Goal: Task Accomplishment & Management: Use online tool/utility

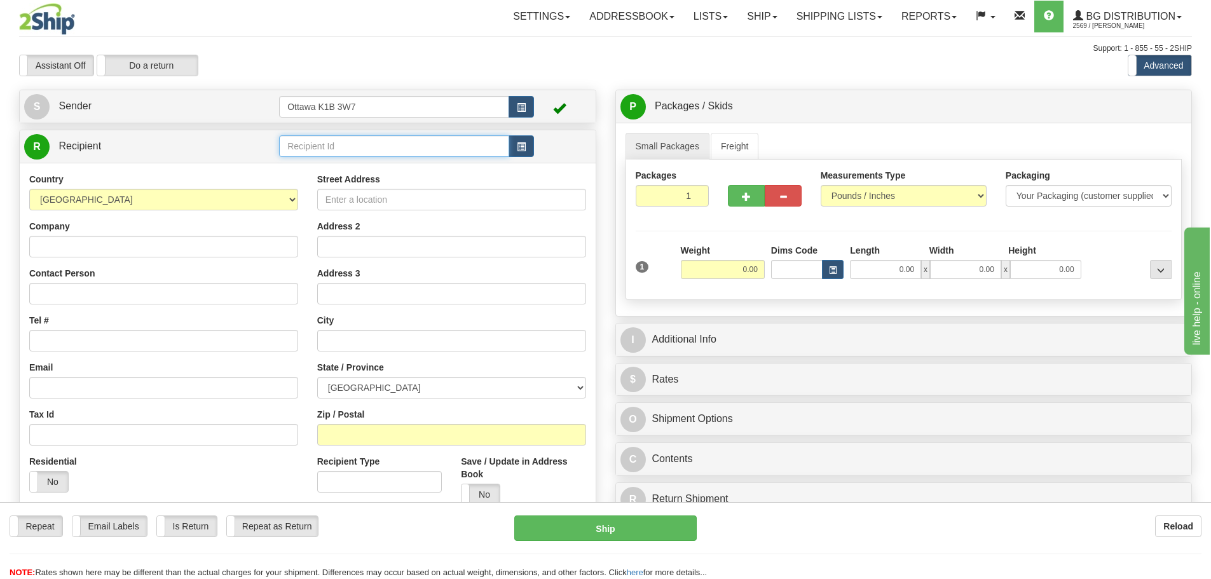
click at [358, 151] on input "text" at bounding box center [394, 146] width 230 height 22
type input "60151"
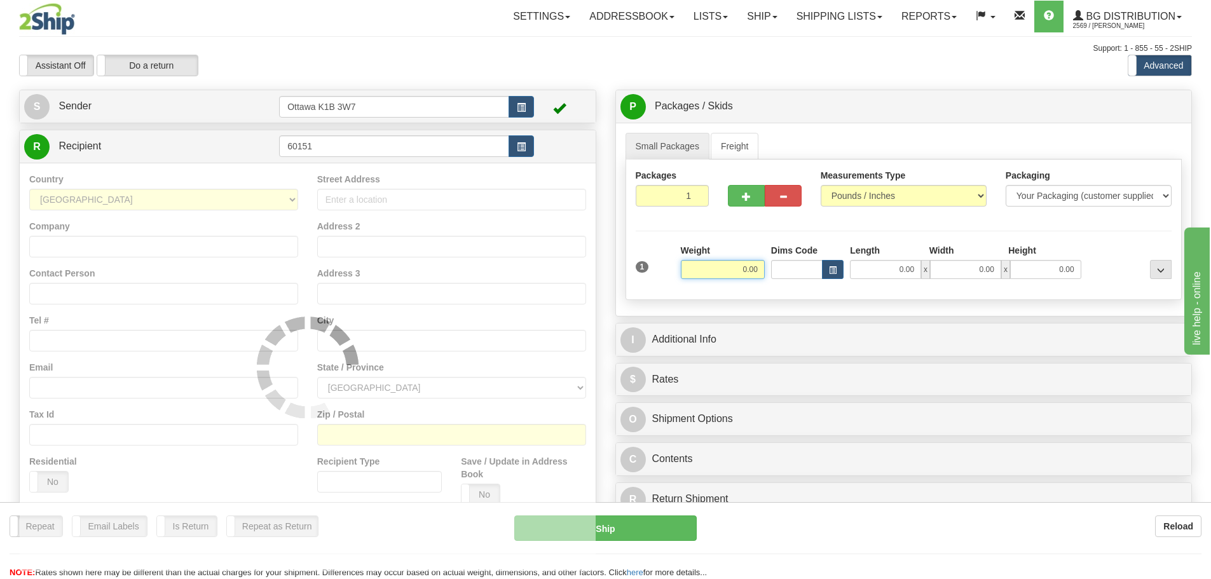
click at [458, 40] on div "Toggle navigation Settings Shipping Preferences Fields Preferences New" at bounding box center [605, 361] width 1211 height 723
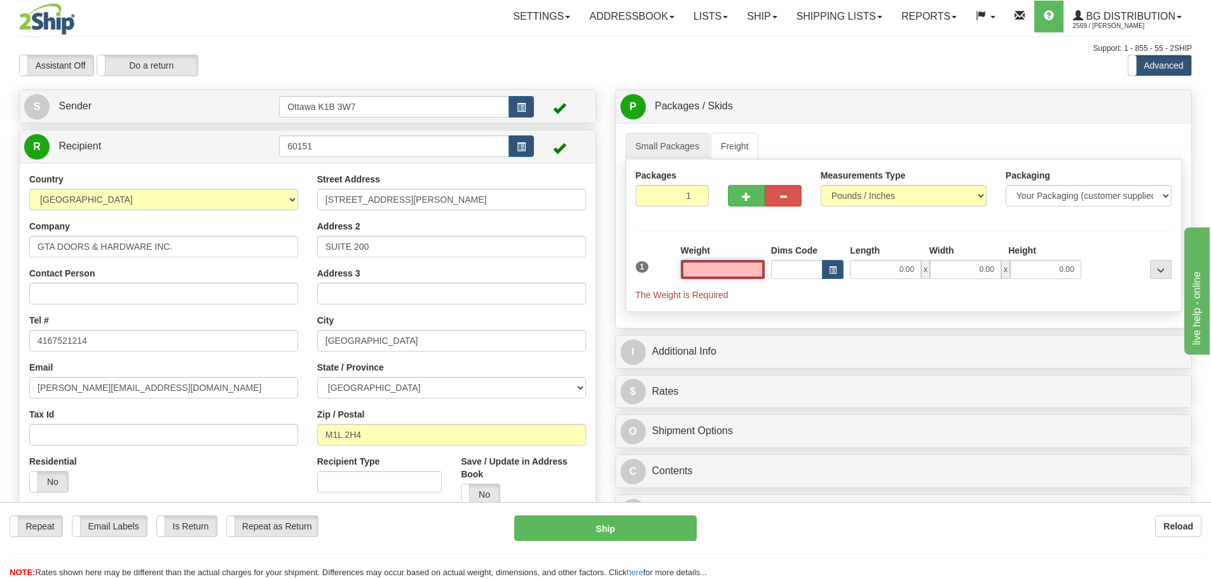
click at [728, 266] on input "text" at bounding box center [723, 269] width 84 height 19
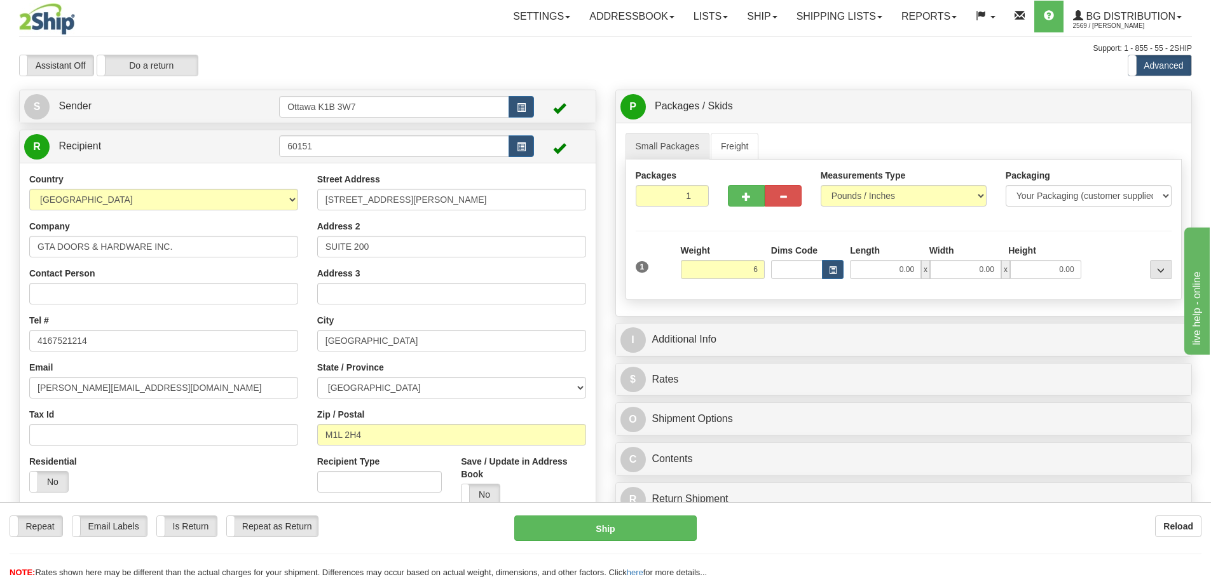
type input "6.00"
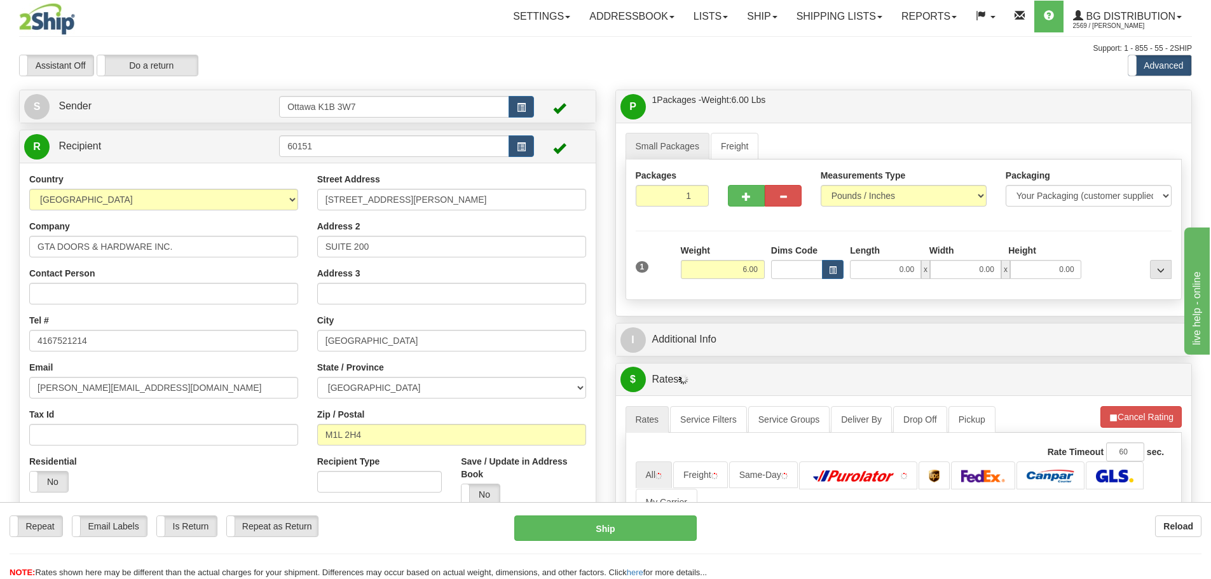
click at [777, 353] on div "I Additional Info" at bounding box center [904, 339] width 576 height 32
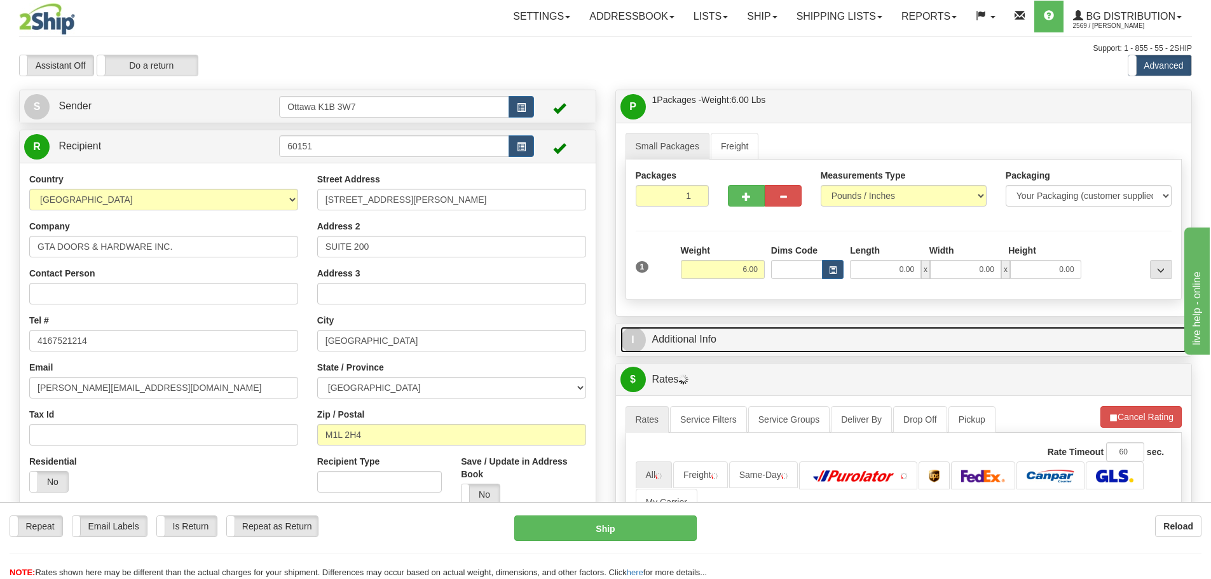
click at [780, 344] on link "I Additional Info" at bounding box center [903, 340] width 567 height 26
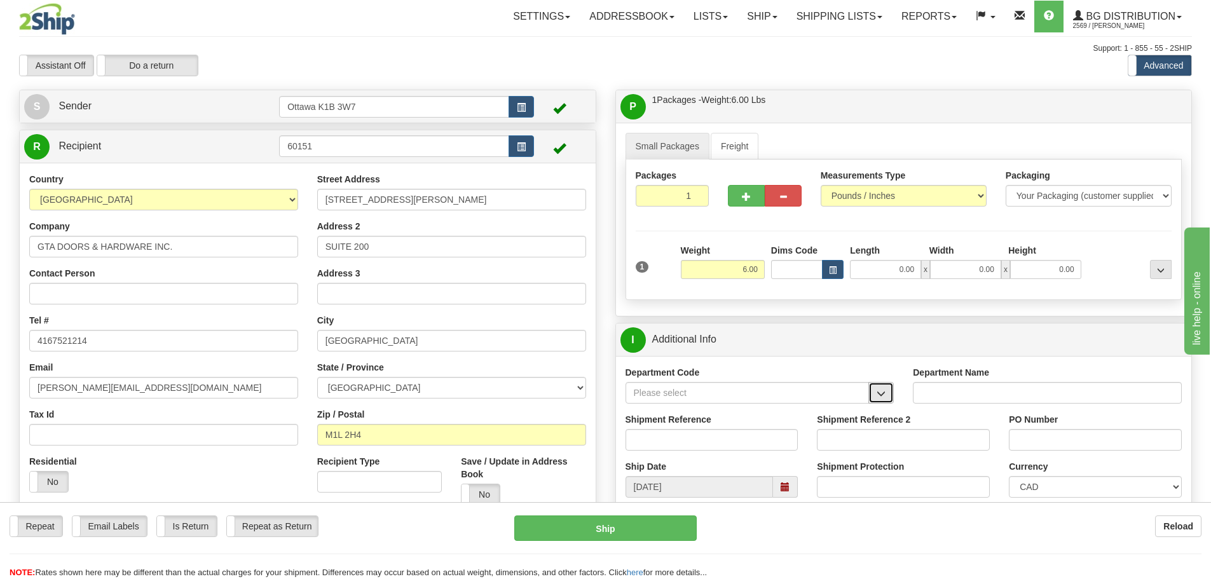
click at [885, 394] on span "button" at bounding box center [880, 394] width 9 height 8
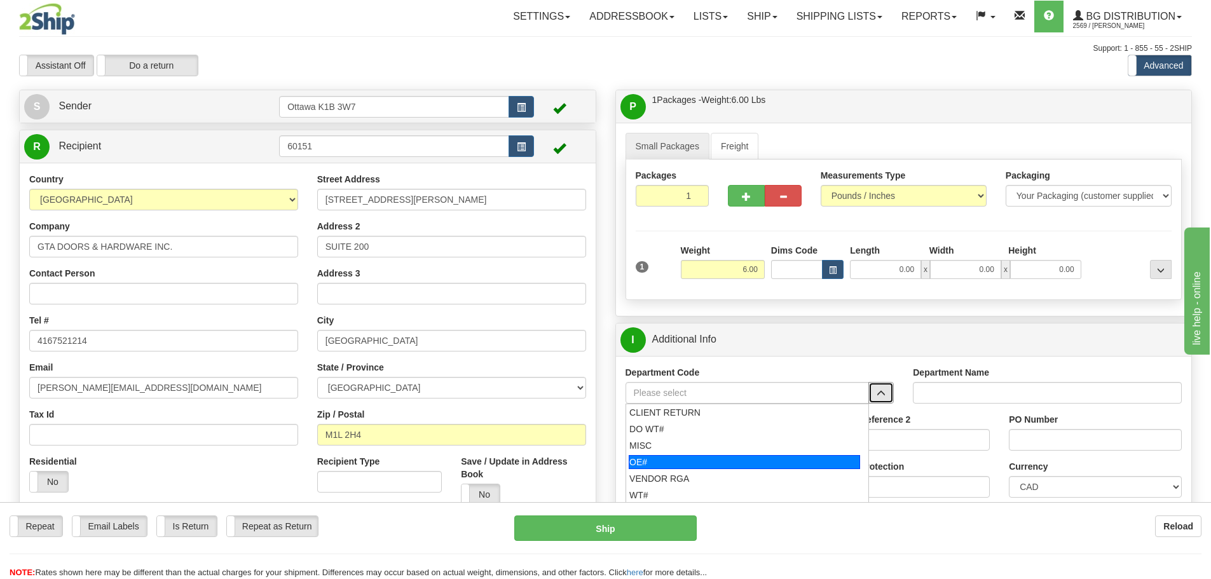
click at [700, 458] on div "OE#" at bounding box center [744, 462] width 231 height 14
type input "OE#"
type input "ORDERS"
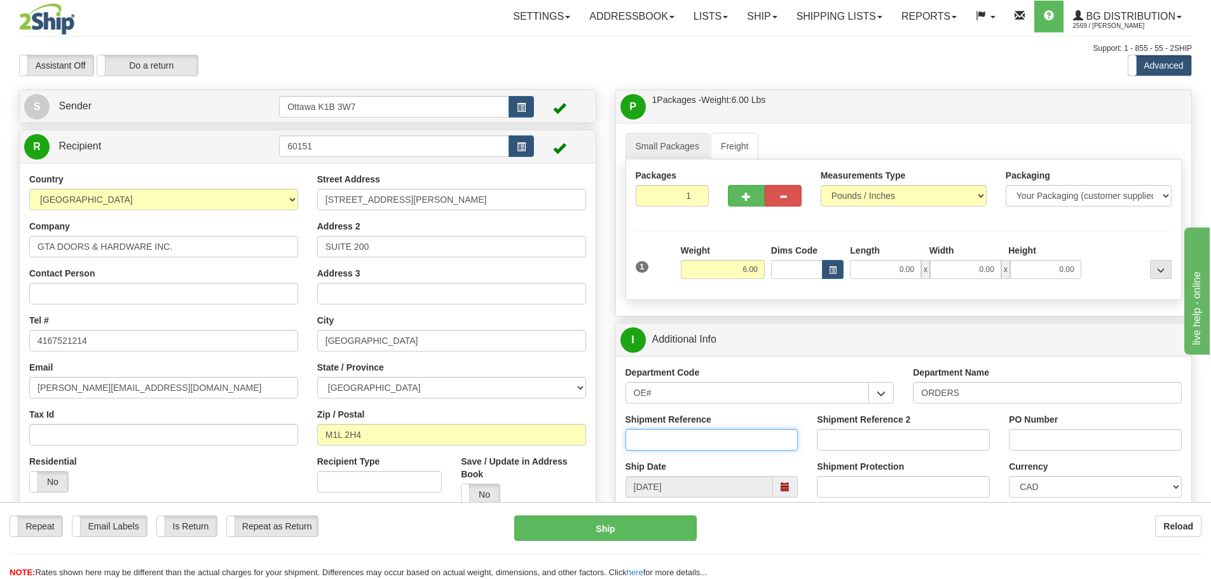
click at [697, 445] on input "Shipment Reference" at bounding box center [711, 440] width 173 height 22
click at [670, 393] on input "OE#" at bounding box center [747, 393] width 244 height 22
drag, startPoint x: 669, startPoint y: 393, endPoint x: 203, endPoint y: 408, distance: 466.7
click at [246, 90] on div "Create a label for the return Create Pickup Without Label S Sender" at bounding box center [606, 90] width 1192 height 0
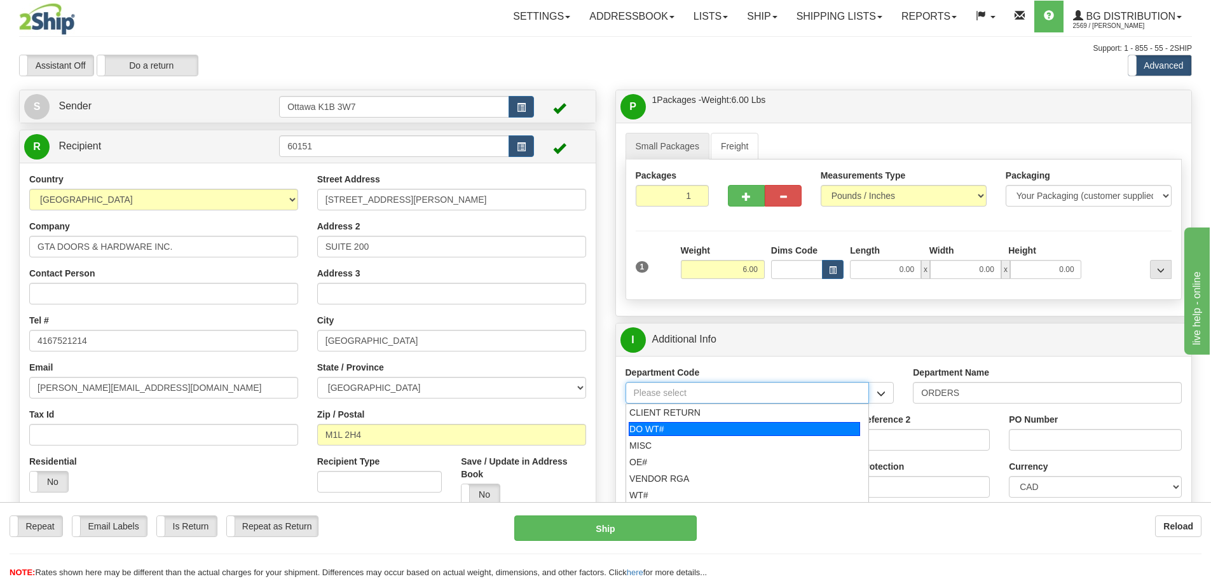
click at [667, 435] on div "DO WT#" at bounding box center [744, 429] width 231 height 14
type input "DO WT#"
type input "DIRECT ORDERS"
type input "DO WT#"
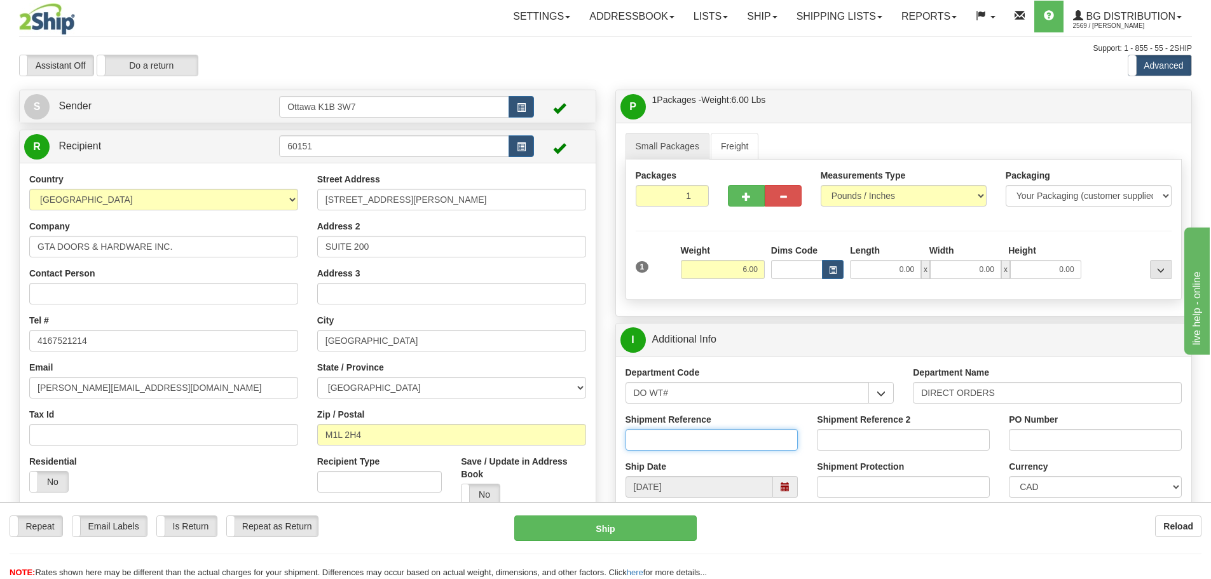
drag, startPoint x: 699, startPoint y: 447, endPoint x: 721, endPoint y: 467, distance: 29.2
click at [699, 447] on input "Shipment Reference" at bounding box center [711, 440] width 173 height 22
type input "165245-00"
click at [1043, 442] on input "PO Number" at bounding box center [1095, 440] width 173 height 22
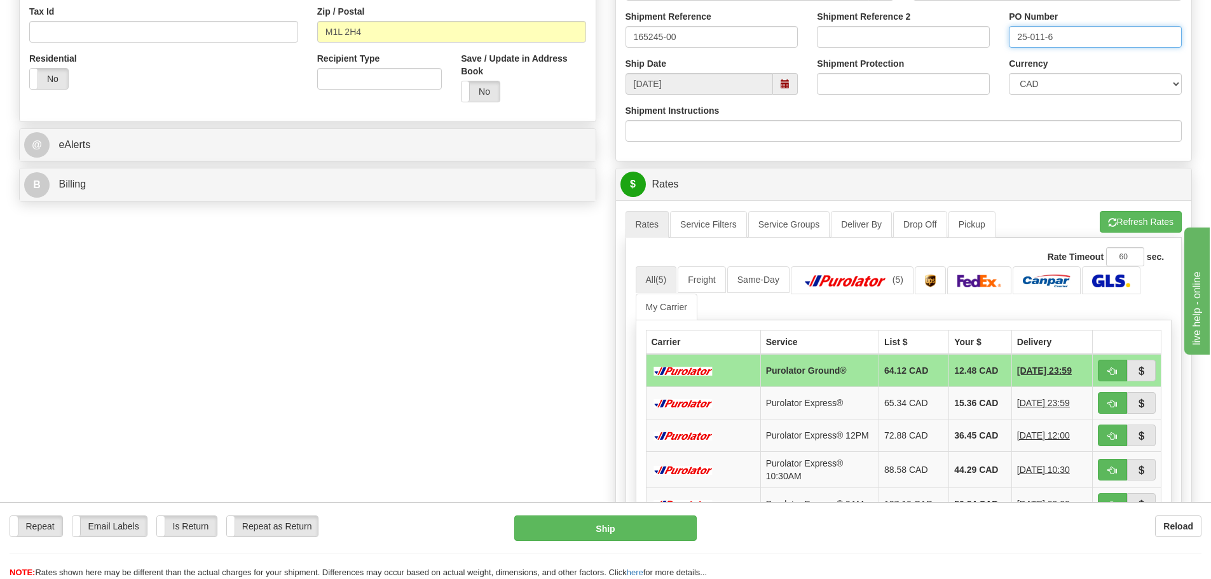
scroll to position [572, 0]
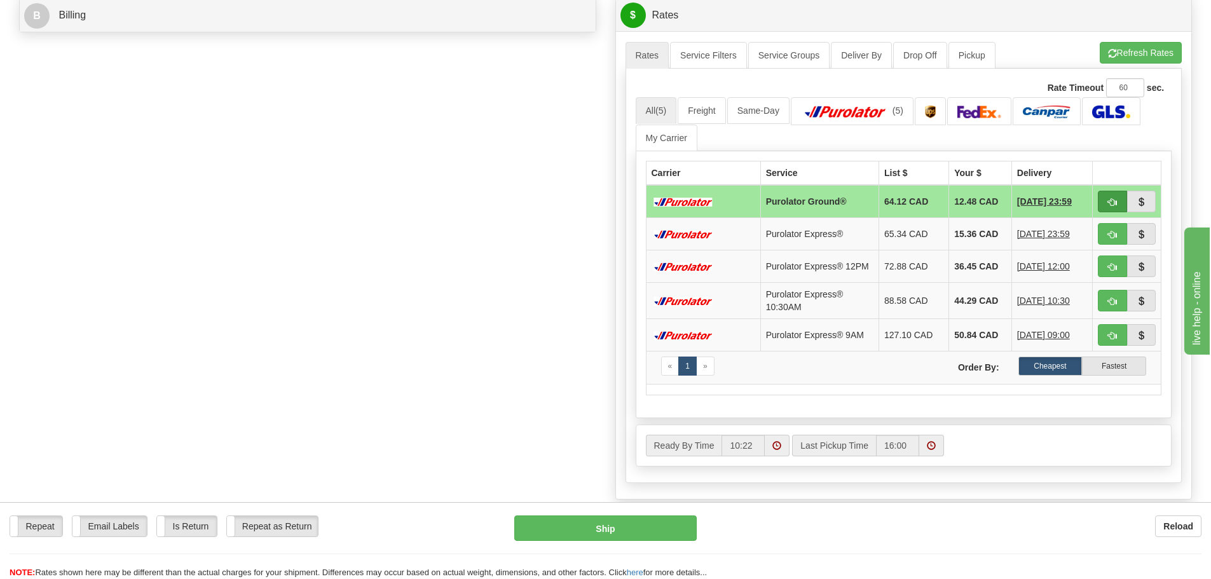
type input "25-011-6"
click at [1114, 204] on span "button" at bounding box center [1112, 202] width 9 height 8
type input "260"
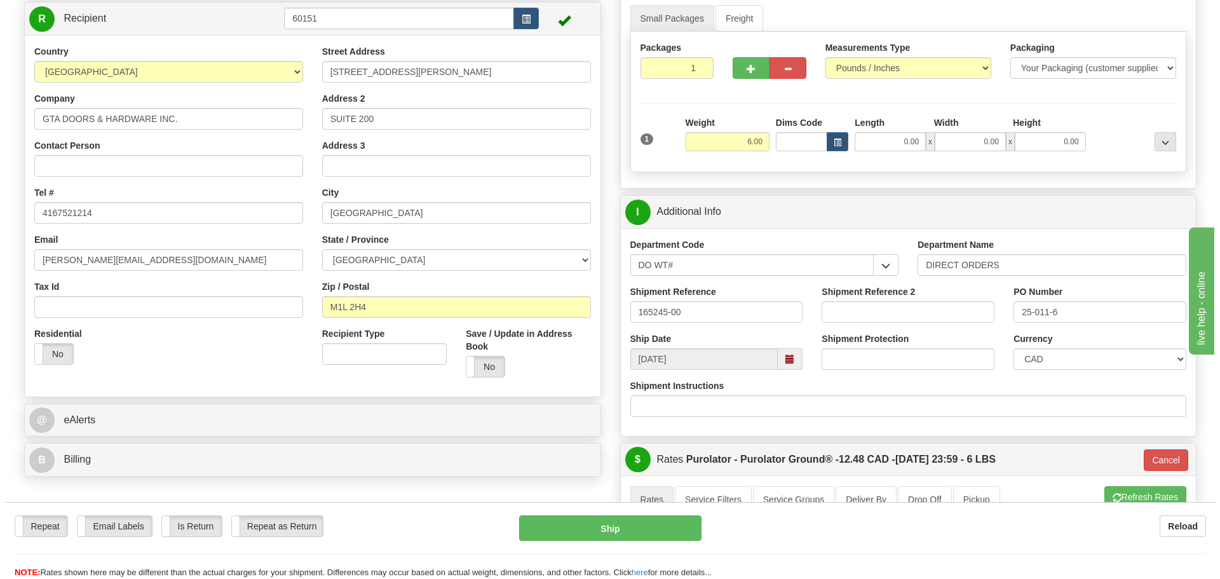
scroll to position [127, 0]
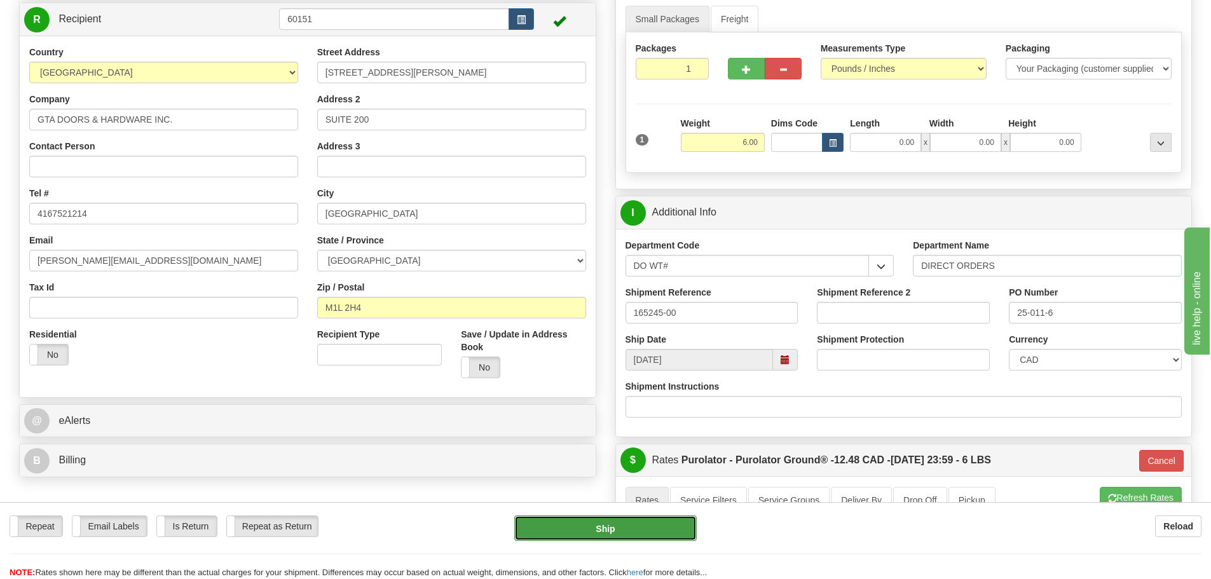
click at [674, 525] on button "Ship" at bounding box center [605, 527] width 182 height 25
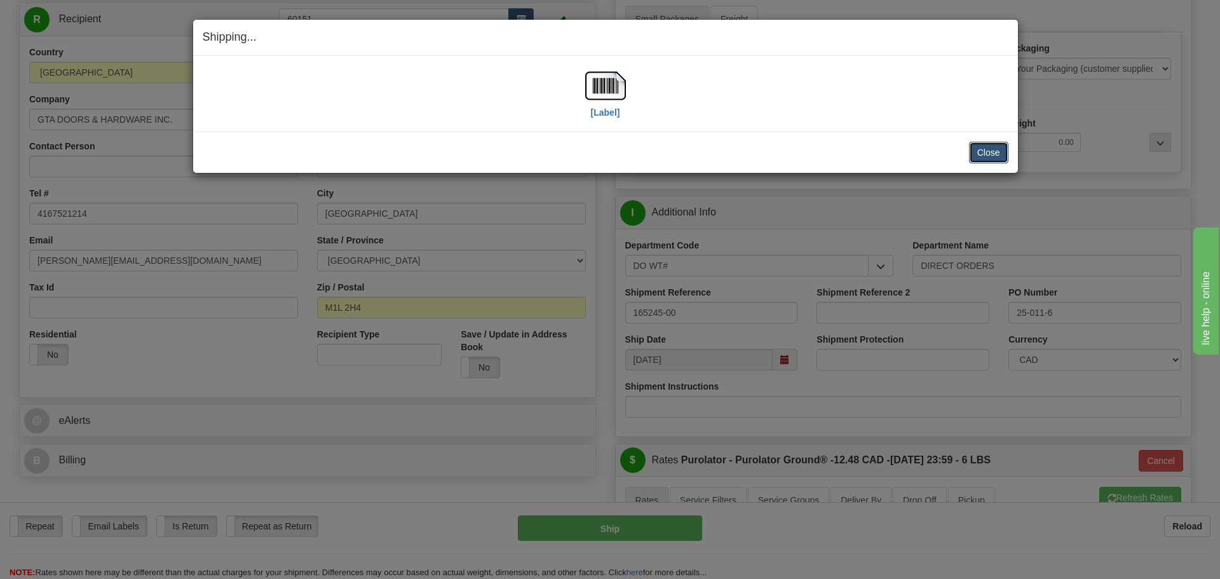
click at [995, 153] on button "Close" at bounding box center [988, 153] width 39 height 22
click at [601, 101] on img at bounding box center [605, 85] width 41 height 41
